Goal: Information Seeking & Learning: Learn about a topic

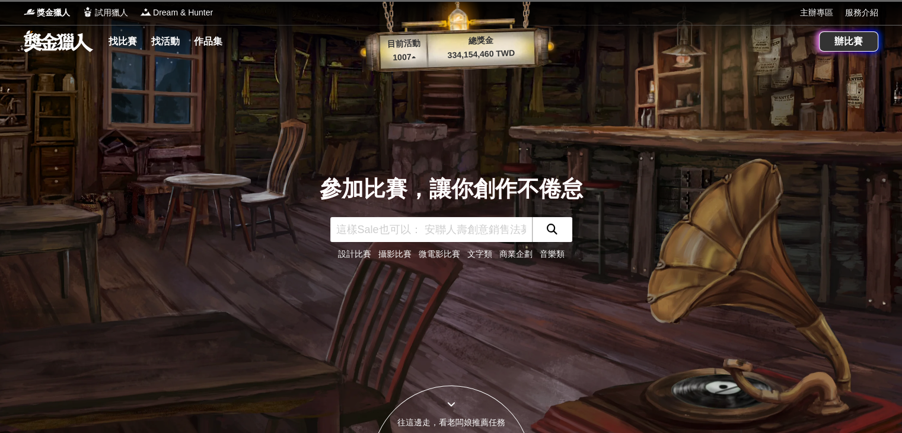
click at [448, 229] on input "text" at bounding box center [431, 229] width 202 height 25
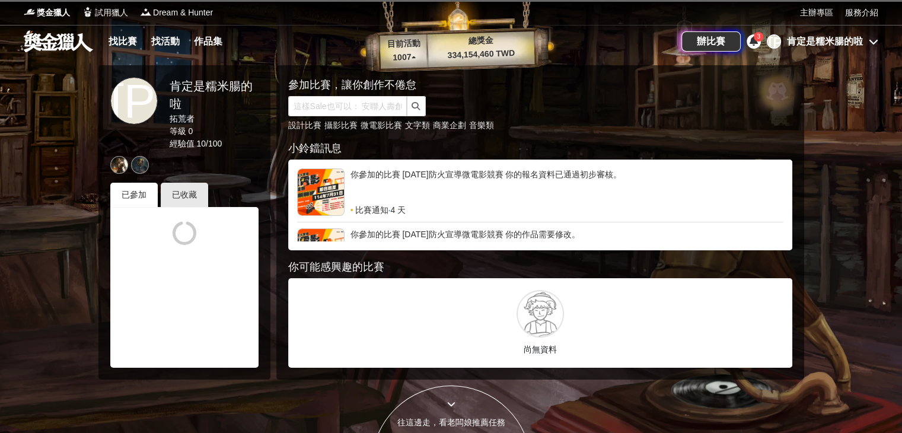
click at [441, 177] on div "你參加的比賽 114年防火宣導微電影競賽 你的報名資料已通過初步審核。" at bounding box center [566, 186] width 433 height 36
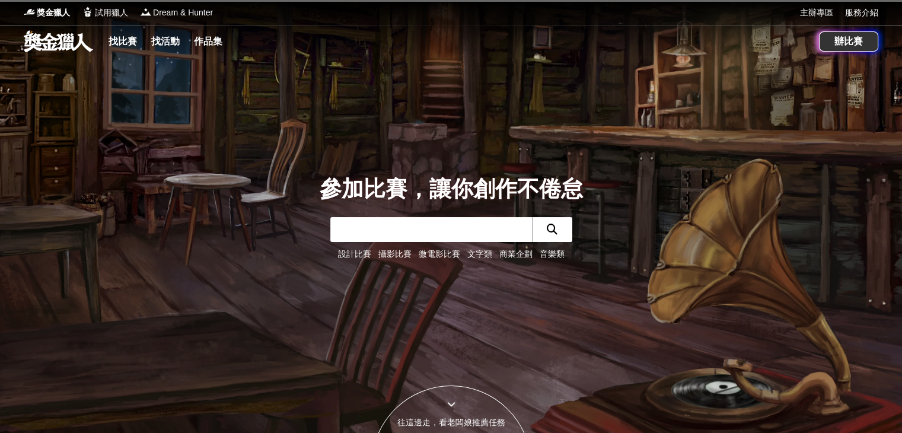
click at [370, 221] on input "text" at bounding box center [431, 229] width 202 height 25
click at [358, 232] on input "text" at bounding box center [431, 229] width 202 height 25
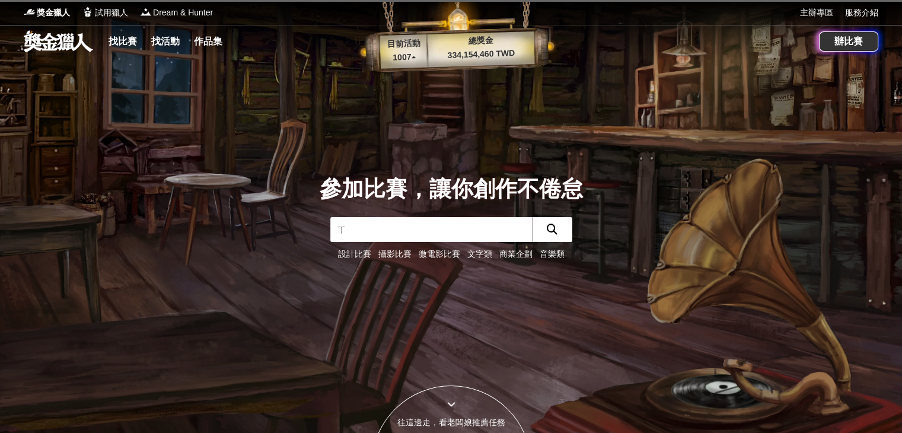
type input "ㄒㄧ"
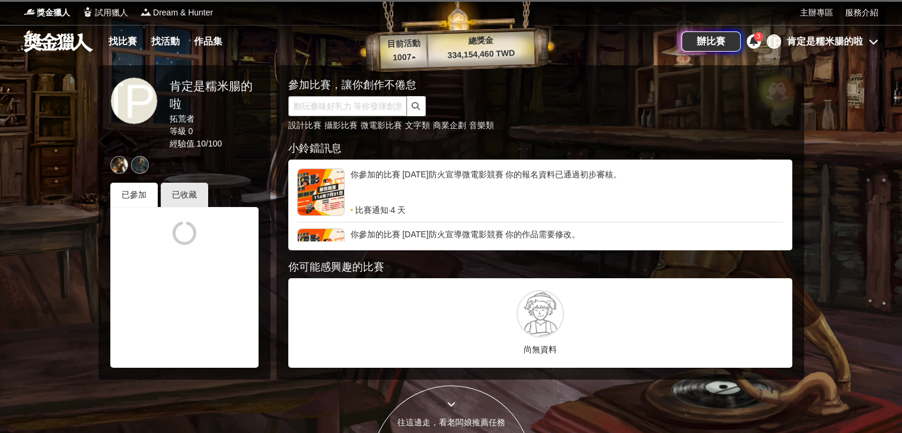
click at [371, 110] on input "text" at bounding box center [347, 106] width 119 height 20
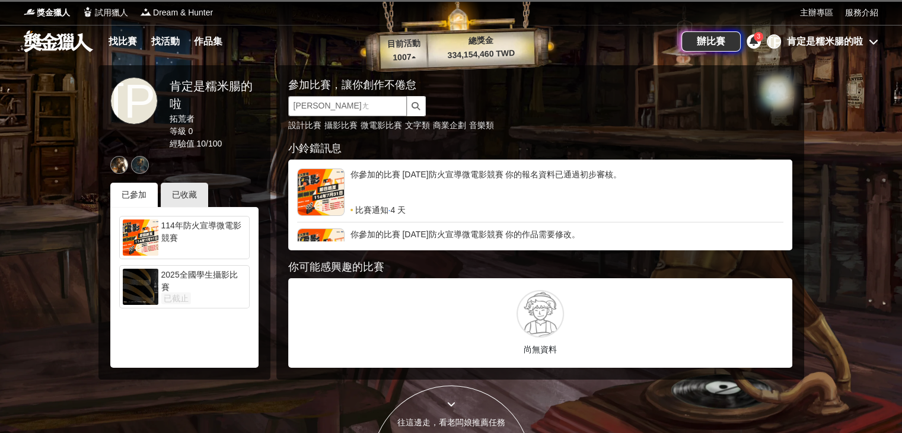
type input "消防"
click button "submit" at bounding box center [416, 106] width 19 height 20
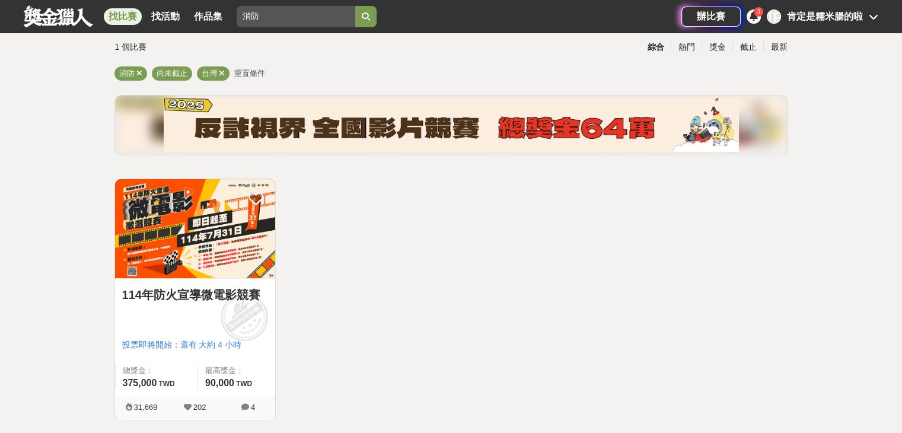
scroll to position [119, 0]
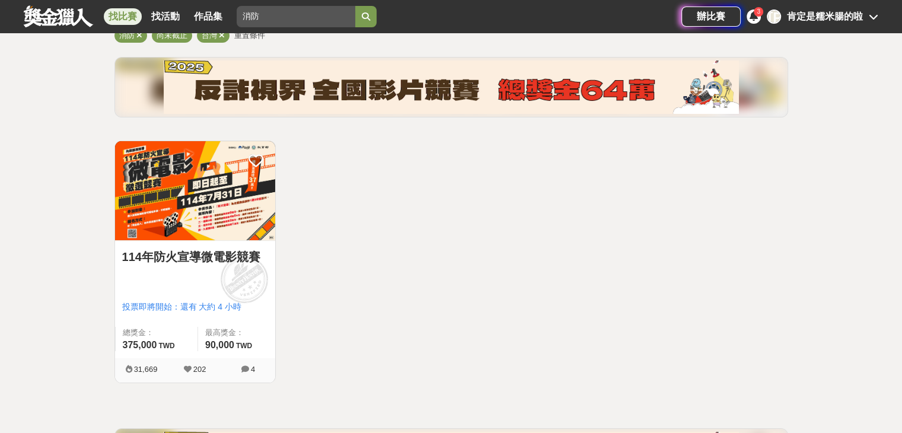
click at [199, 256] on link "114年防火宣導微電影競賽" at bounding box center [195, 257] width 146 height 18
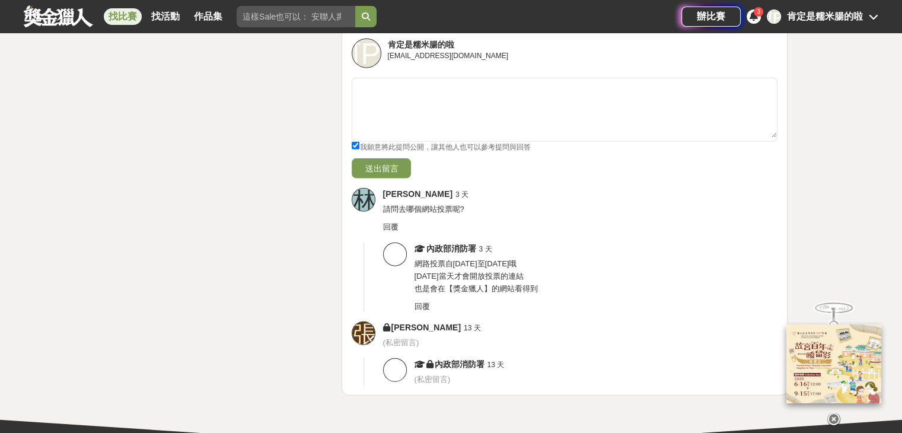
scroll to position [2845, 0]
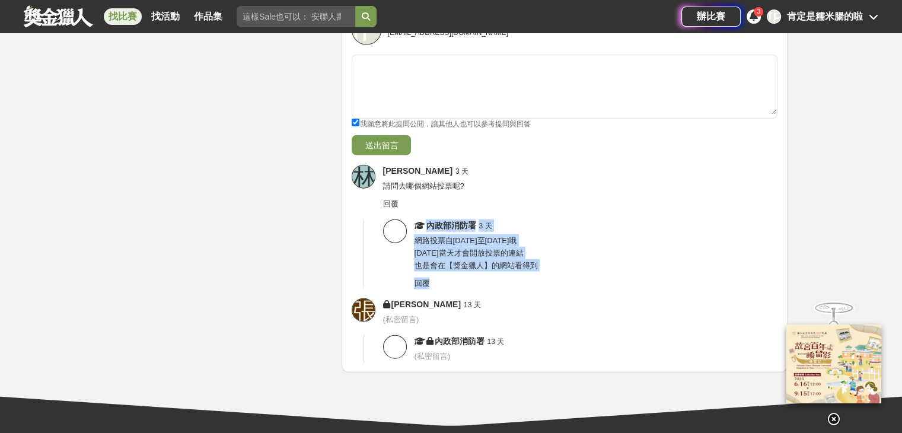
drag, startPoint x: 413, startPoint y: 259, endPoint x: 547, endPoint y: 269, distance: 134.9
click at [547, 269] on div "內政部消防署 3 天 網路投票自114年8月11日至9月10日哦 8月11日當天才會開放投票的連結 也是會在【獎金獵人】的網站看得到 回覆" at bounding box center [570, 254] width 414 height 70
